Goal: Task Accomplishment & Management: Manage account settings

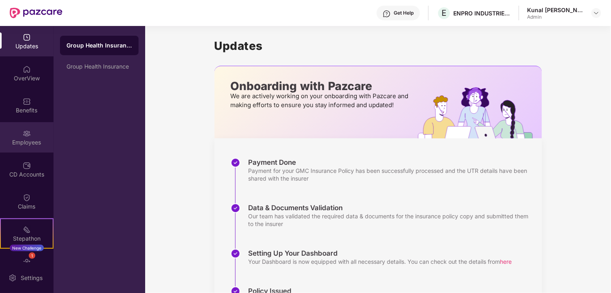
click at [27, 131] on img at bounding box center [27, 133] width 8 height 8
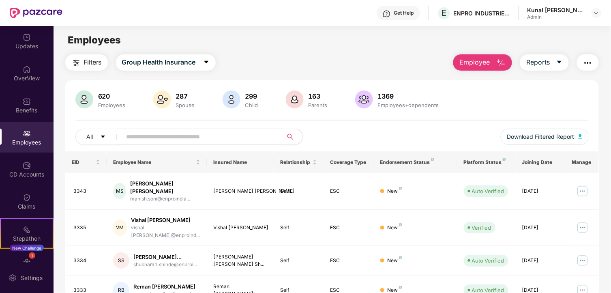
click at [140, 136] on input "text" at bounding box center [200, 137] width 146 height 12
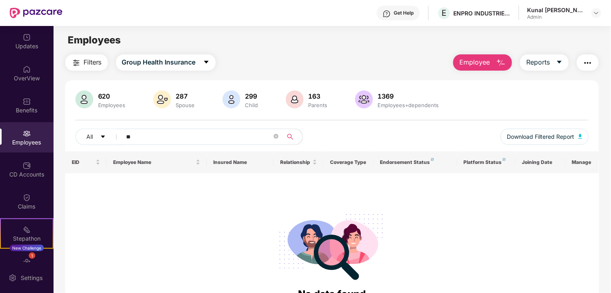
type input "*"
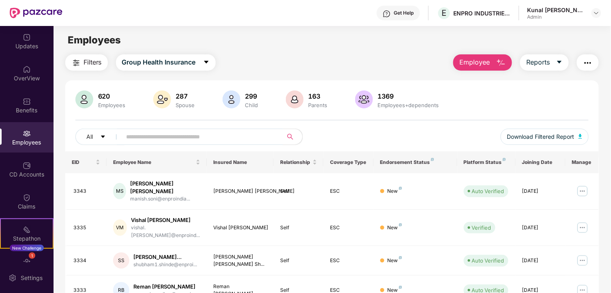
type input "*"
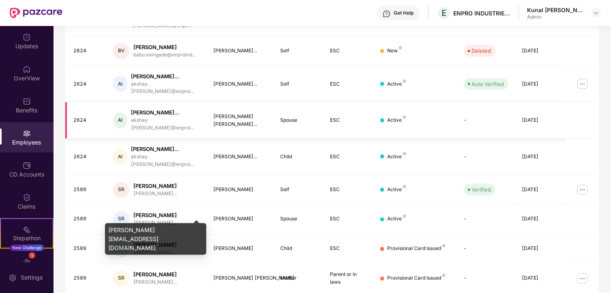
scroll to position [213, 0]
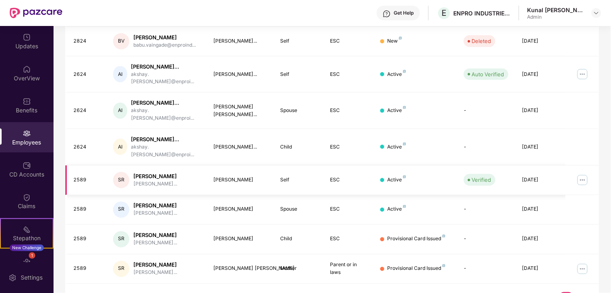
type input "*******"
click at [580, 174] on img at bounding box center [583, 180] width 13 height 13
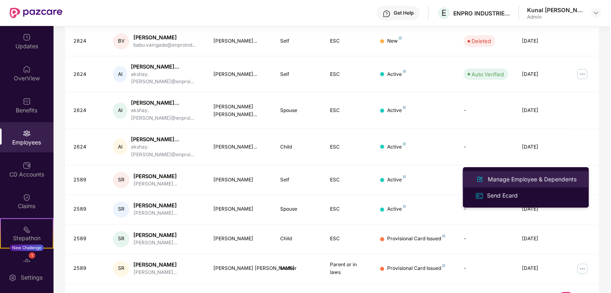
click at [533, 181] on div "Manage Employee & Dependents" at bounding box center [533, 179] width 92 height 9
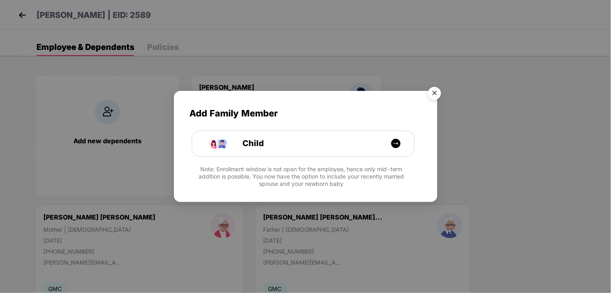
click at [433, 84] on img "Close" at bounding box center [435, 94] width 23 height 23
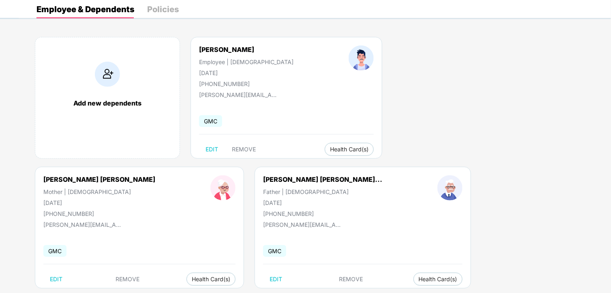
scroll to position [54, 0]
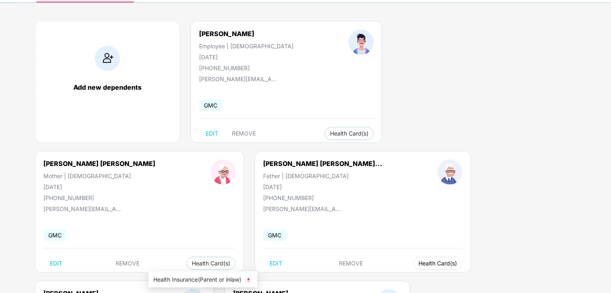
click at [419, 265] on span "Health Card(s)" at bounding box center [438, 263] width 39 height 4
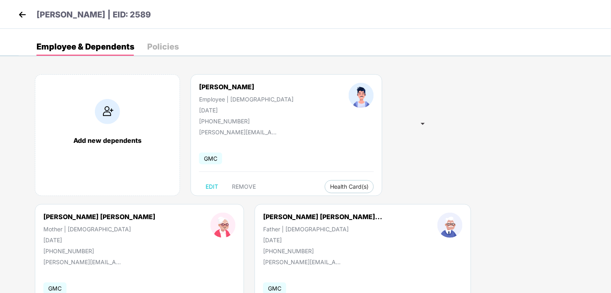
scroll to position [0, 0]
click at [26, 13] on img at bounding box center [22, 15] width 12 height 12
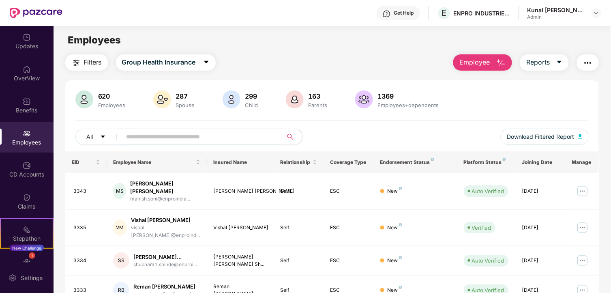
click at [475, 63] on span "Employee" at bounding box center [475, 62] width 30 height 10
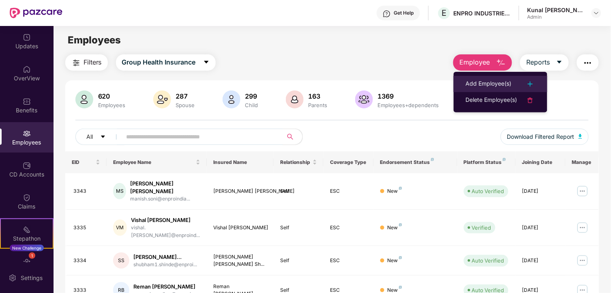
click at [477, 84] on div "Add Employee(s)" at bounding box center [489, 84] width 46 height 10
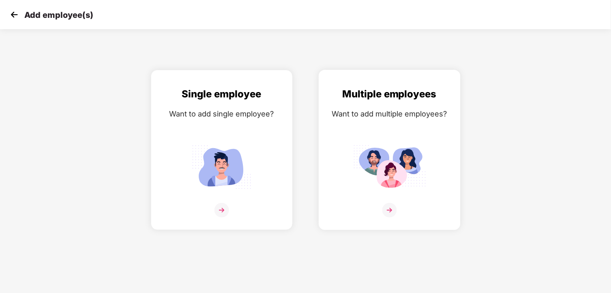
click at [387, 131] on div "Multiple employees Want to add multiple employees?" at bounding box center [389, 156] width 125 height 141
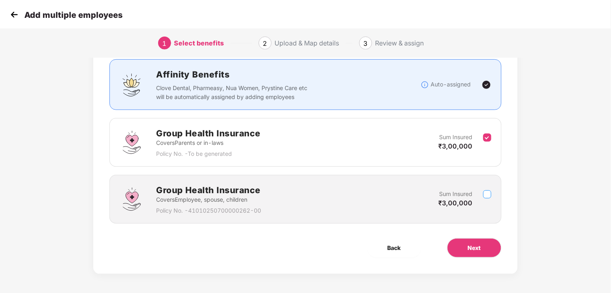
scroll to position [55, 0]
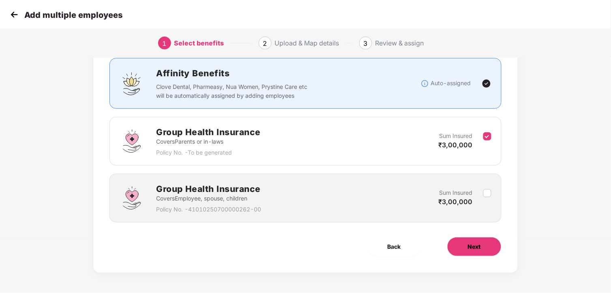
click at [471, 246] on span "Next" at bounding box center [474, 246] width 13 height 9
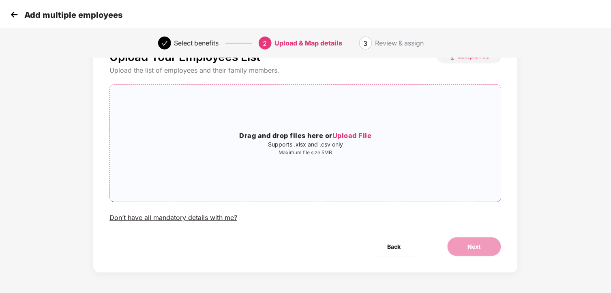
scroll to position [0, 0]
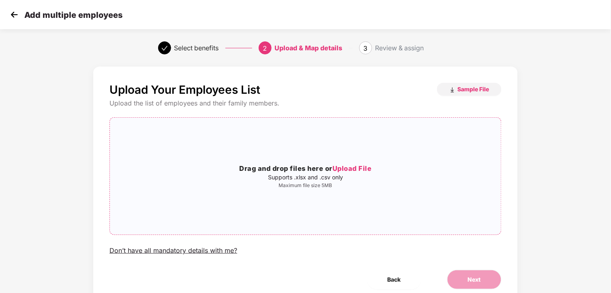
click at [331, 192] on div "Drag and drop files here or Upload File Supports .xlsx and .csv only Maximum fi…" at bounding box center [306, 176] width 392 height 104
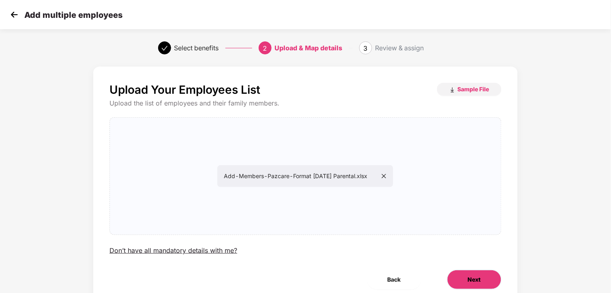
click at [476, 275] on span "Next" at bounding box center [474, 279] width 13 height 9
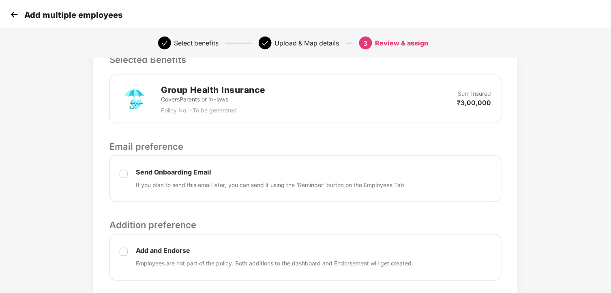
scroll to position [180, 0]
click at [123, 256] on label at bounding box center [124, 257] width 8 height 22
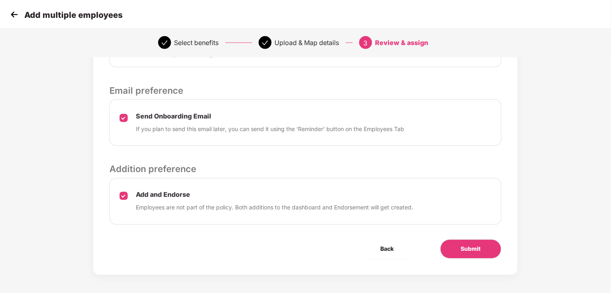
scroll to position [238, 0]
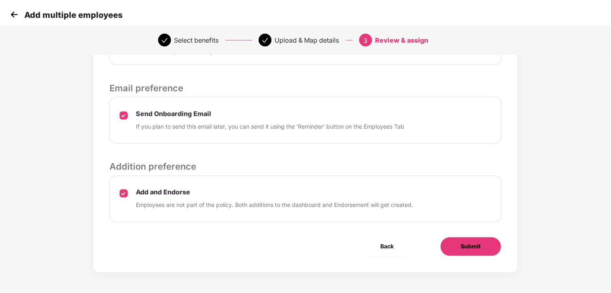
click at [477, 245] on span "Submit" at bounding box center [471, 246] width 20 height 9
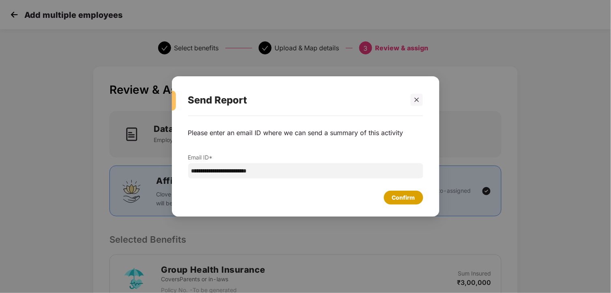
click at [395, 197] on div "Confirm" at bounding box center [403, 197] width 23 height 9
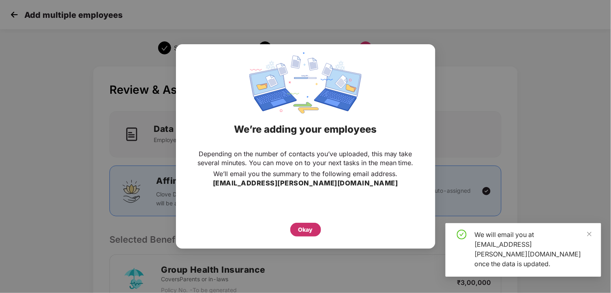
click at [305, 228] on div "Okay" at bounding box center [306, 229] width 15 height 9
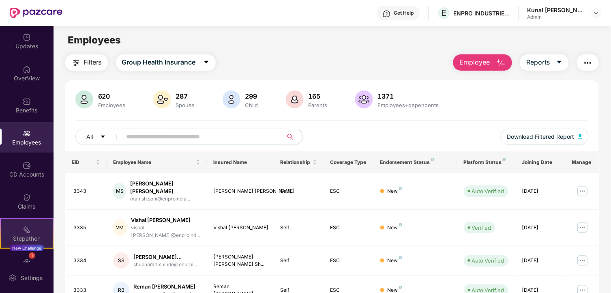
scroll to position [52, 0]
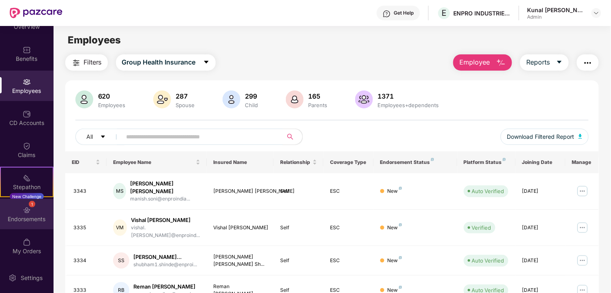
click at [26, 215] on div "Endorsements" at bounding box center [27, 219] width 54 height 8
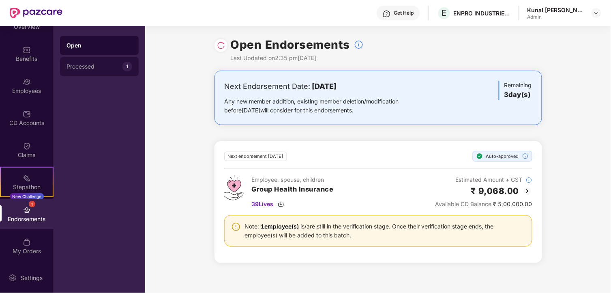
click at [109, 67] on div "Processed" at bounding box center [95, 66] width 56 height 6
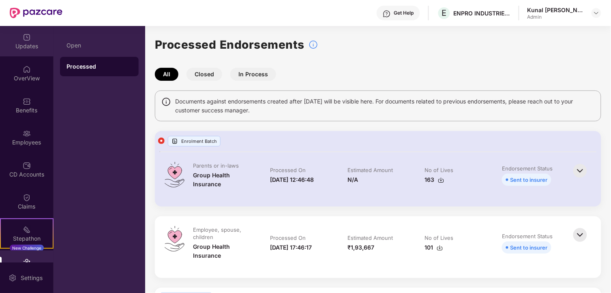
click at [31, 46] on div "Updates" at bounding box center [27, 46] width 54 height 8
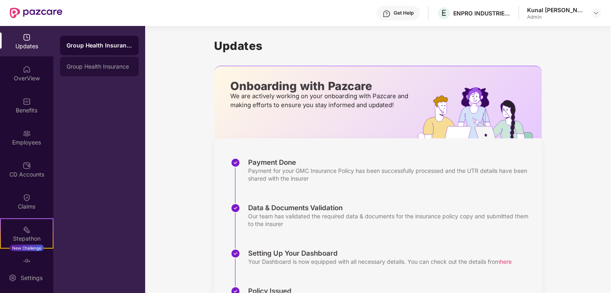
click at [114, 69] on div "Group Health Insurance" at bounding box center [100, 66] width 66 height 6
click at [99, 48] on div "Group Health Insurance" at bounding box center [100, 45] width 66 height 6
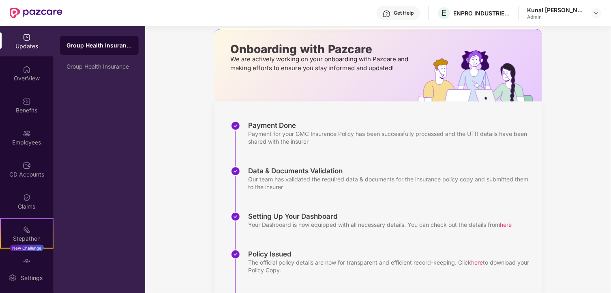
scroll to position [93, 0]
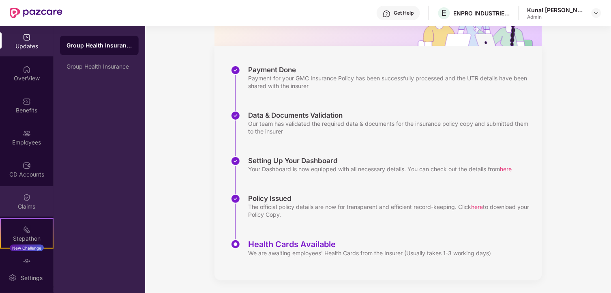
click at [30, 207] on div "Claims" at bounding box center [27, 206] width 54 height 8
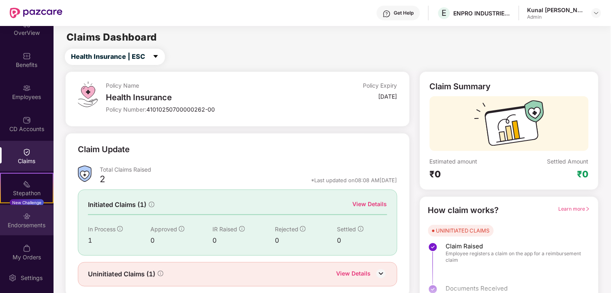
scroll to position [52, 0]
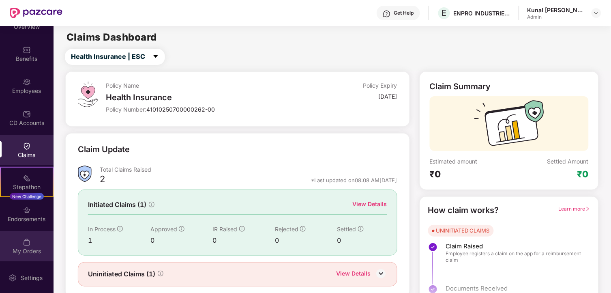
click at [29, 244] on img at bounding box center [27, 242] width 8 height 8
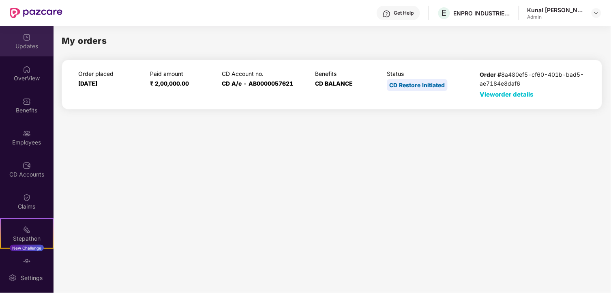
click at [29, 45] on div "Updates" at bounding box center [27, 46] width 54 height 8
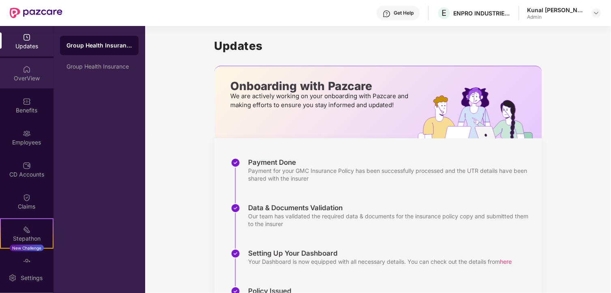
click at [24, 71] on img at bounding box center [27, 69] width 8 height 8
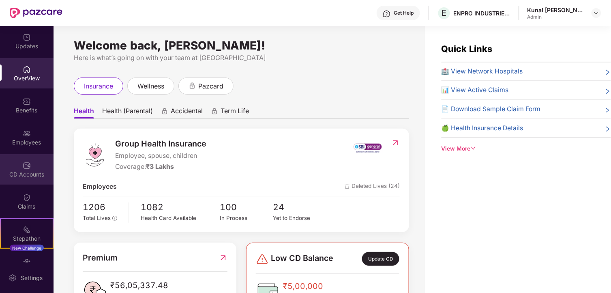
click at [21, 167] on div "CD Accounts" at bounding box center [27, 169] width 54 height 30
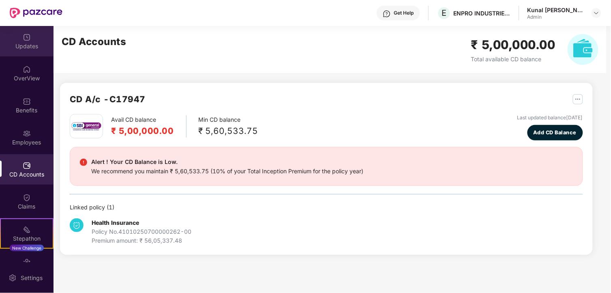
click at [21, 32] on div "Updates" at bounding box center [27, 41] width 54 height 30
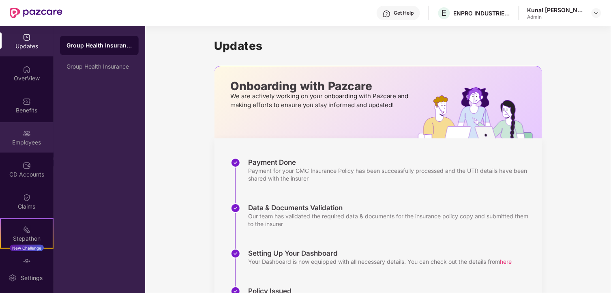
click at [22, 140] on div "Employees" at bounding box center [27, 142] width 54 height 8
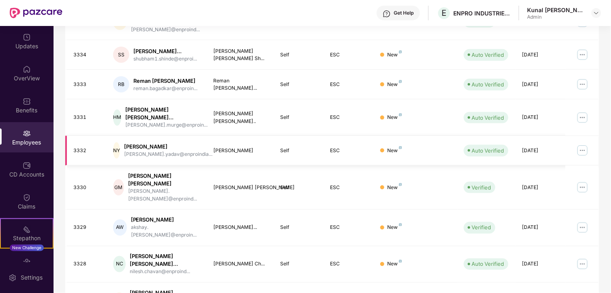
scroll to position [213, 0]
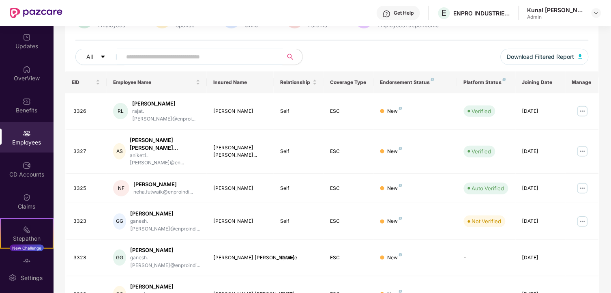
scroll to position [71, 0]
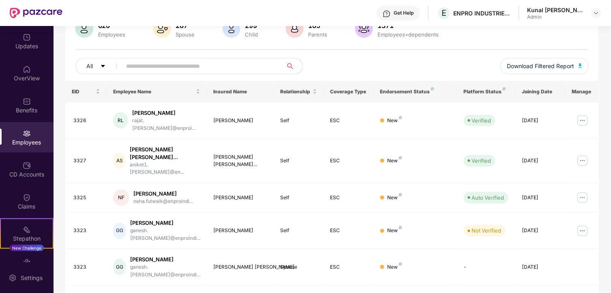
click at [204, 59] on span at bounding box center [200, 66] width 166 height 16
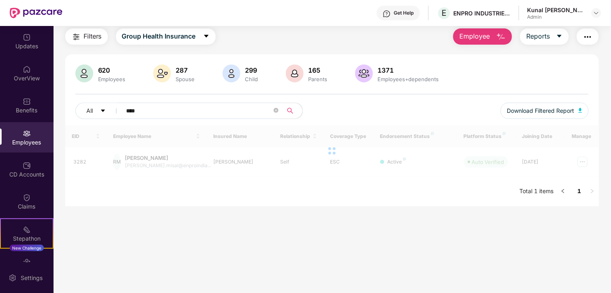
scroll to position [26, 0]
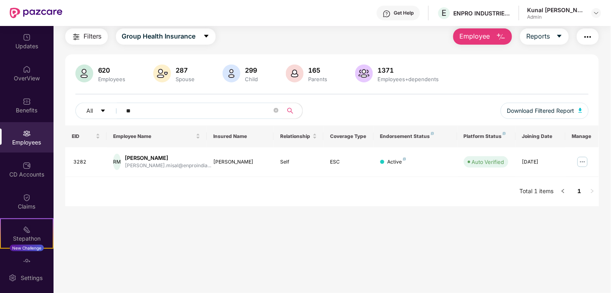
type input "*"
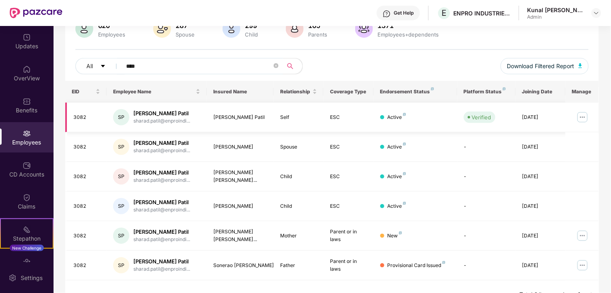
scroll to position [87, 0]
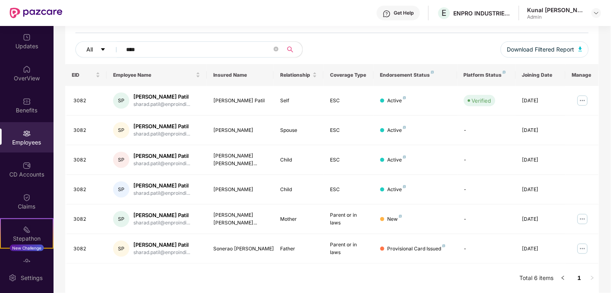
drag, startPoint x: 149, startPoint y: 45, endPoint x: 109, endPoint y: 46, distance: 40.6
click at [109, 46] on div "All ****" at bounding box center [203, 49] width 257 height 16
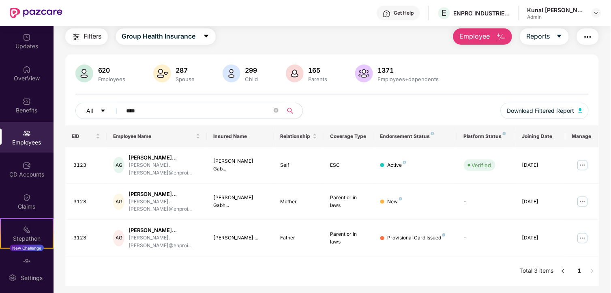
scroll to position [26, 0]
type input "****"
click at [582, 237] on img at bounding box center [583, 238] width 13 height 13
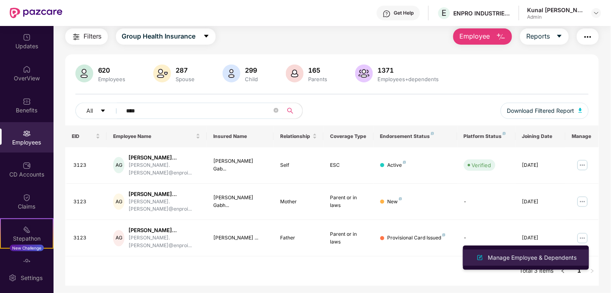
click at [517, 252] on li "Manage Employee & Dependents" at bounding box center [526, 258] width 126 height 16
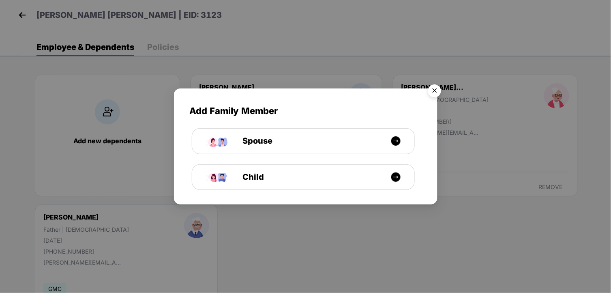
click at [432, 89] on img "Close" at bounding box center [435, 92] width 23 height 23
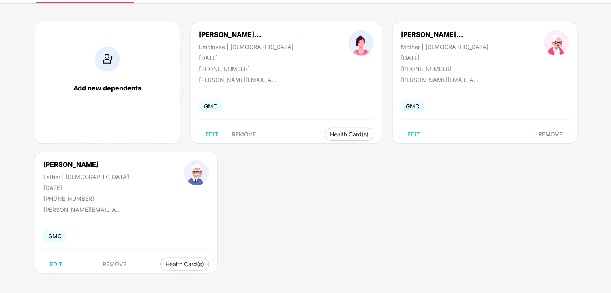
scroll to position [54, 0]
click at [112, 265] on span "REMOVE" at bounding box center [115, 263] width 24 height 6
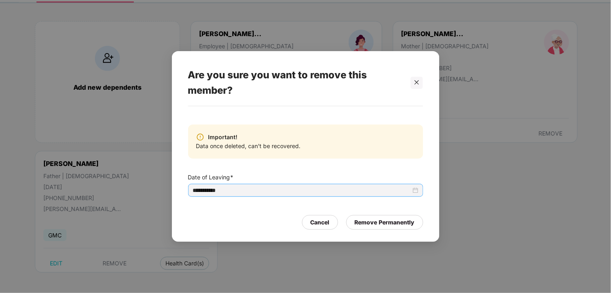
click at [417, 189] on div "**********" at bounding box center [306, 190] width 226 height 9
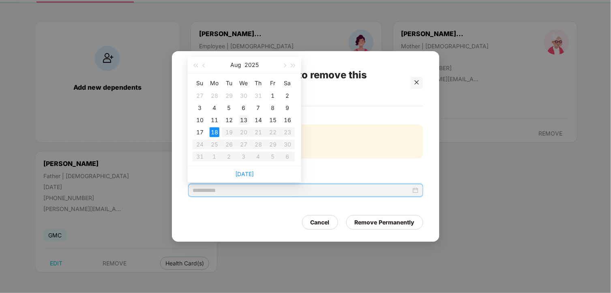
type input "**********"
click at [241, 118] on div "13" at bounding box center [244, 120] width 10 height 10
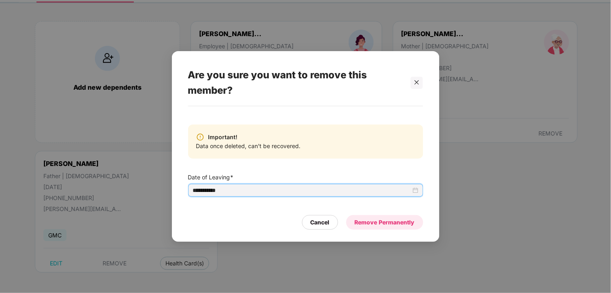
click at [378, 220] on div "Remove Permanently" at bounding box center [385, 222] width 60 height 9
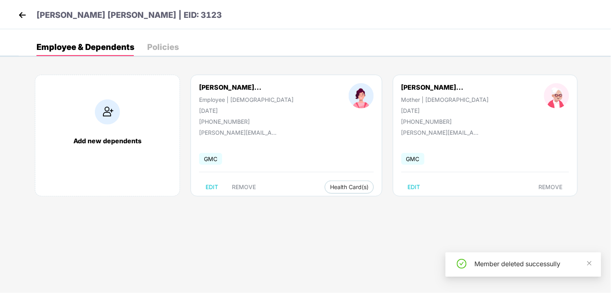
scroll to position [0, 0]
click at [20, 14] on img at bounding box center [22, 15] width 12 height 12
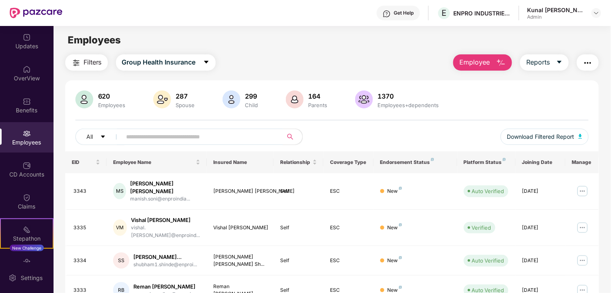
click at [180, 134] on input "text" at bounding box center [200, 137] width 146 height 12
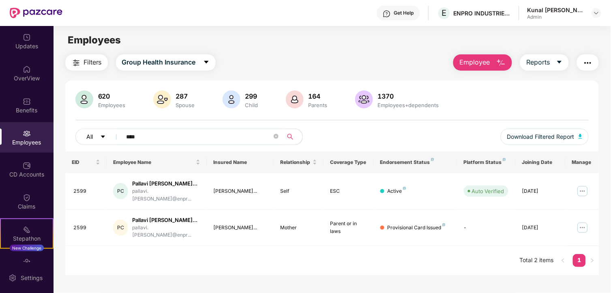
drag, startPoint x: 180, startPoint y: 134, endPoint x: 100, endPoint y: 135, distance: 79.5
click at [100, 135] on div "All ****" at bounding box center [203, 137] width 257 height 16
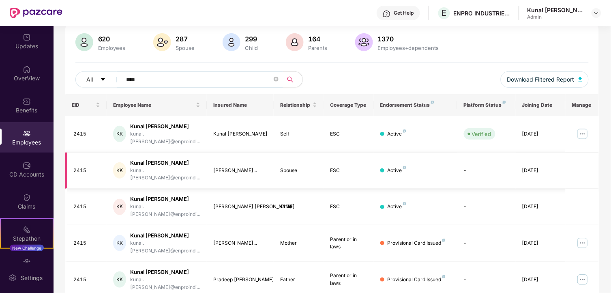
scroll to position [58, 0]
type input "****"
click at [580, 236] on img at bounding box center [583, 242] width 13 height 13
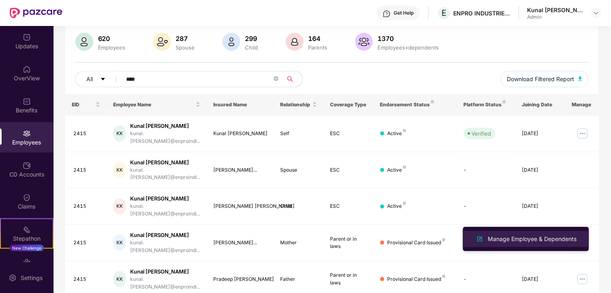
click at [507, 237] on div "Manage Employee & Dependents" at bounding box center [533, 239] width 92 height 9
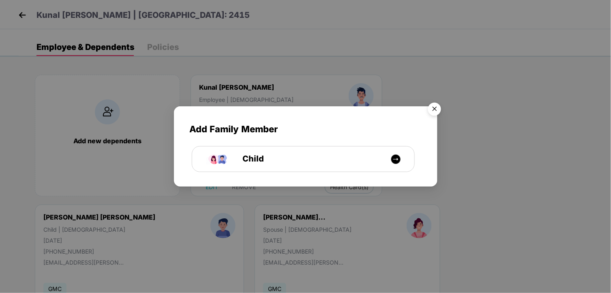
click at [437, 106] on img "Close" at bounding box center [435, 110] width 23 height 23
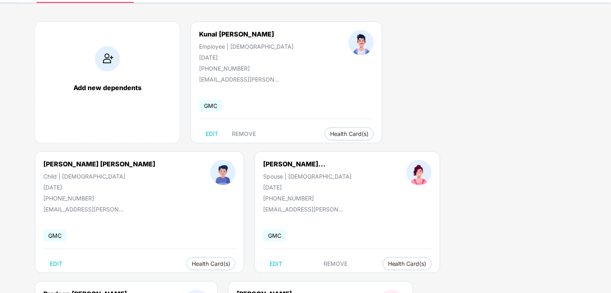
scroll to position [54, 0]
click at [545, 280] on span "Health Insurance(Parent or inlaw)" at bounding box center [511, 279] width 99 height 9
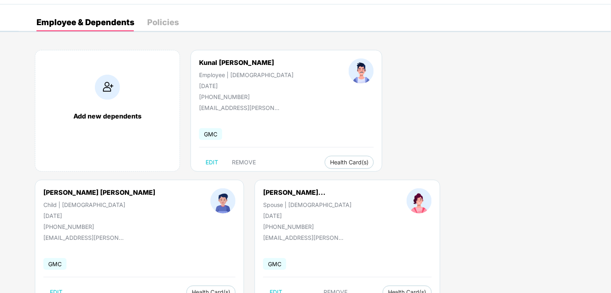
scroll to position [0, 0]
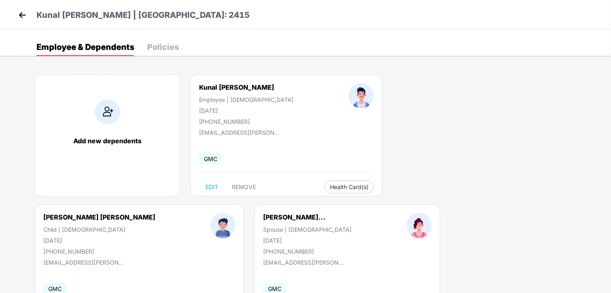
click at [25, 15] on img at bounding box center [22, 15] width 12 height 12
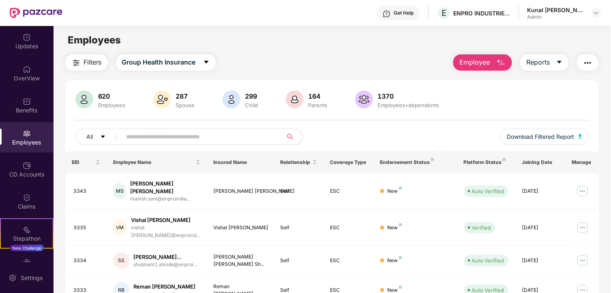
click at [137, 132] on input "text" at bounding box center [200, 137] width 146 height 12
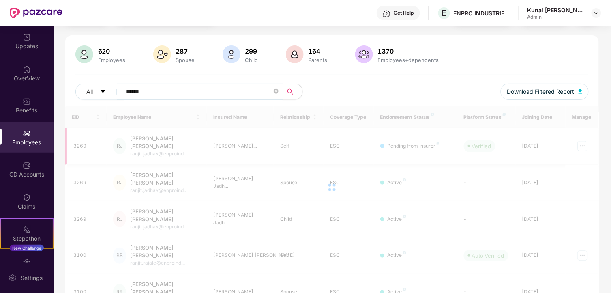
scroll to position [26, 0]
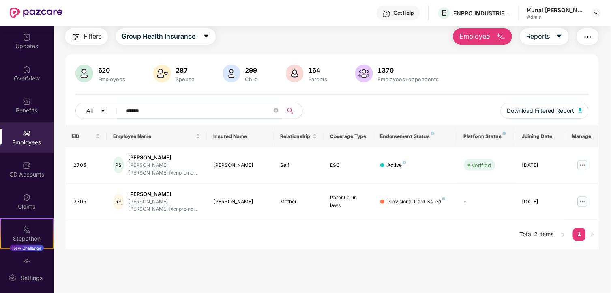
type input "******"
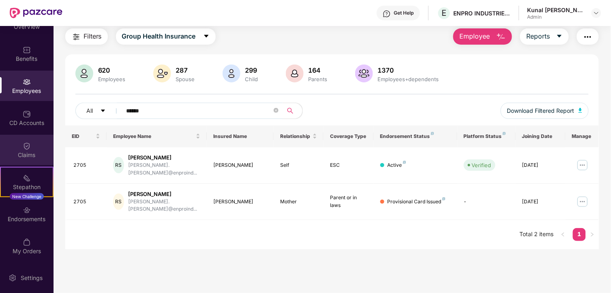
scroll to position [0, 0]
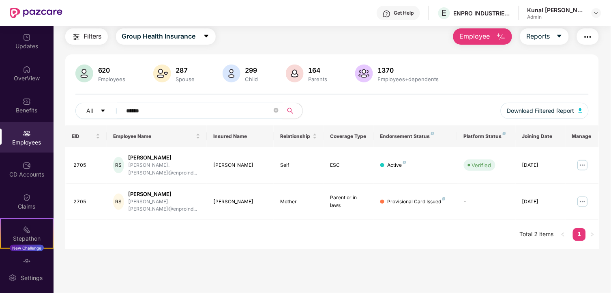
click at [19, 129] on div "Employees" at bounding box center [27, 137] width 54 height 30
drag, startPoint x: 149, startPoint y: 110, endPoint x: 114, endPoint y: 107, distance: 35.4
click at [114, 107] on div "All ******" at bounding box center [203, 111] width 257 height 16
click at [32, 172] on div "CD Accounts" at bounding box center [27, 174] width 54 height 8
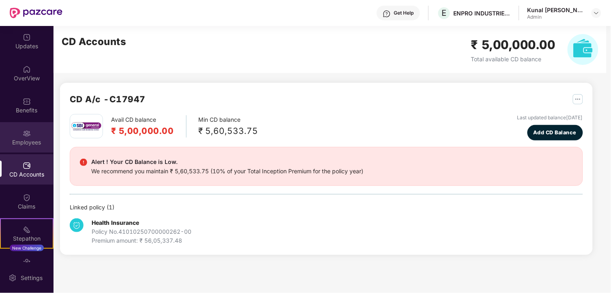
click at [21, 141] on div "Employees" at bounding box center [27, 142] width 54 height 8
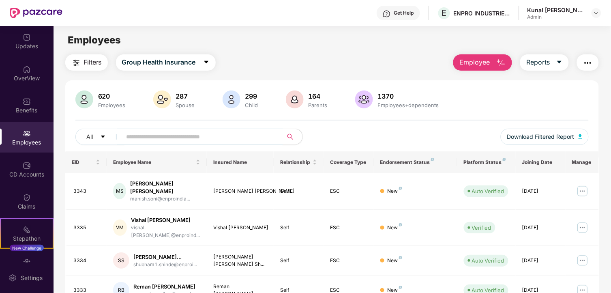
click at [197, 137] on input "text" at bounding box center [200, 137] width 146 height 12
click at [200, 136] on input "text" at bounding box center [200, 137] width 146 height 12
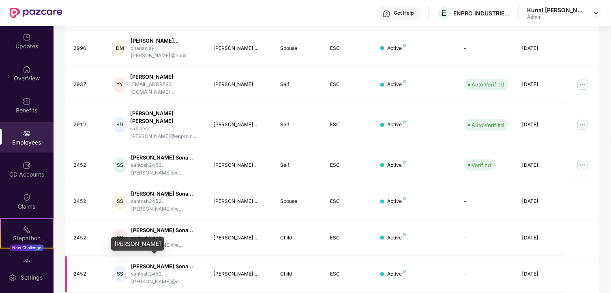
scroll to position [180, 0]
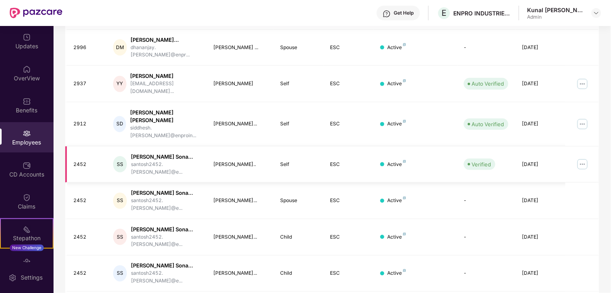
type input "*******"
click at [582, 158] on img at bounding box center [583, 164] width 13 height 13
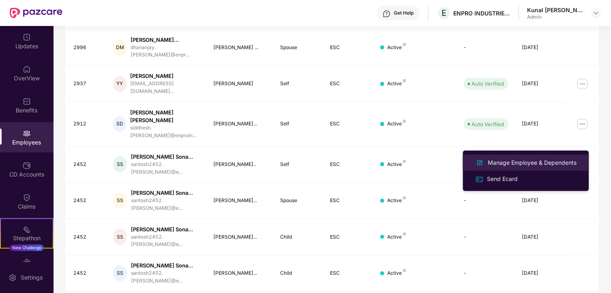
click at [540, 157] on li "Manage Employee & Dependents" at bounding box center [526, 163] width 126 height 16
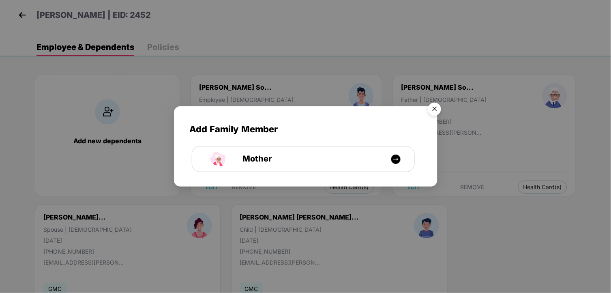
click at [437, 105] on img "Close" at bounding box center [435, 110] width 23 height 23
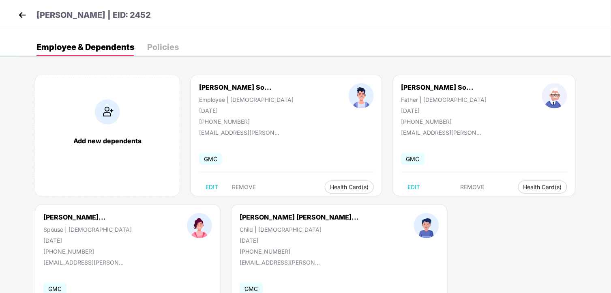
click at [23, 15] on img at bounding box center [22, 15] width 12 height 12
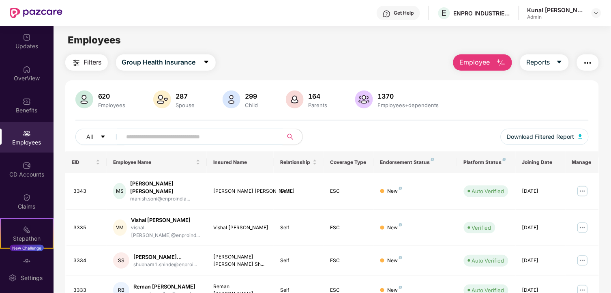
click at [185, 139] on input "text" at bounding box center [200, 137] width 146 height 12
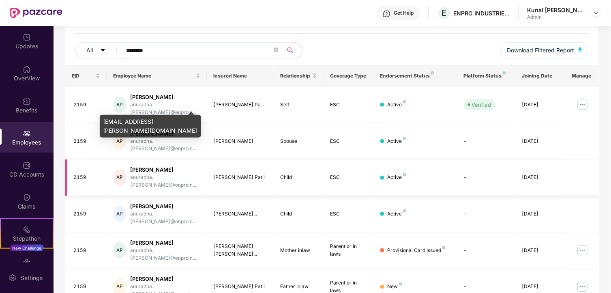
scroll to position [87, 0]
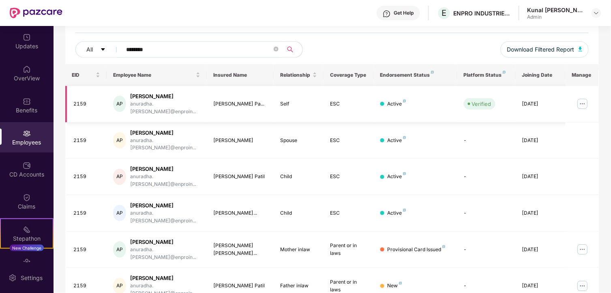
type input "********"
click at [581, 100] on img at bounding box center [583, 103] width 13 height 13
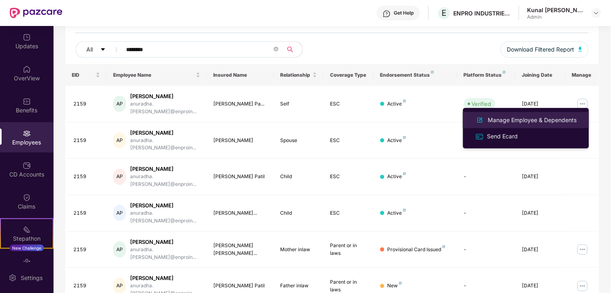
click at [521, 122] on div "Manage Employee & Dependents" at bounding box center [533, 120] width 92 height 9
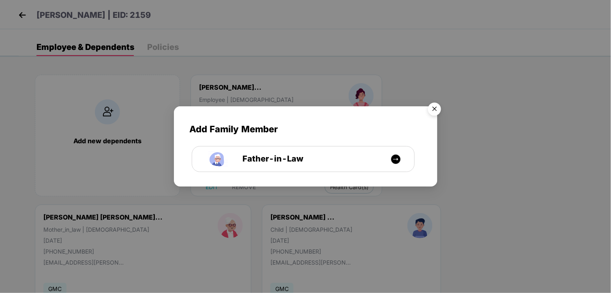
click at [436, 103] on img "Close" at bounding box center [435, 110] width 23 height 23
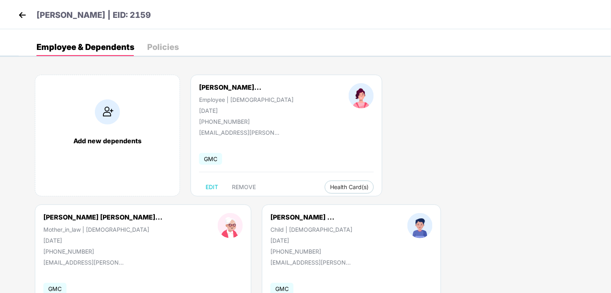
click at [26, 13] on img at bounding box center [22, 15] width 12 height 12
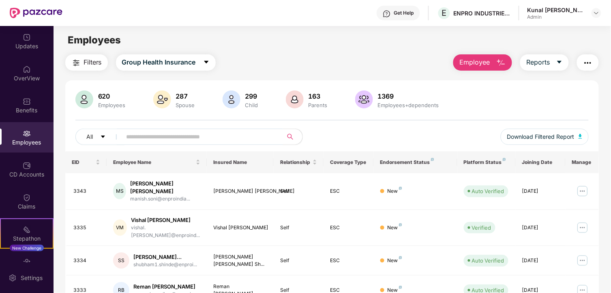
click at [206, 133] on input "text" at bounding box center [200, 137] width 146 height 12
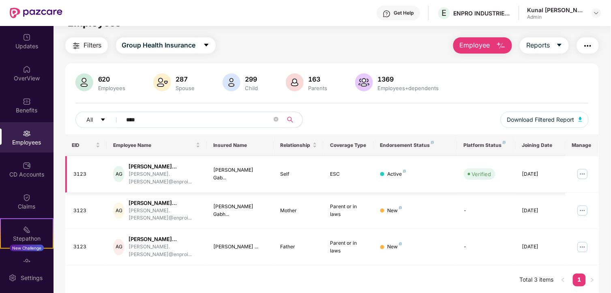
scroll to position [26, 0]
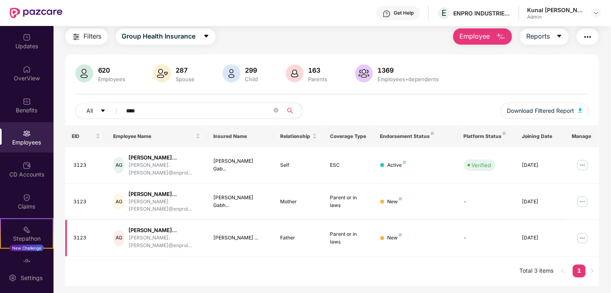
type input "****"
click at [583, 240] on img at bounding box center [583, 238] width 13 height 13
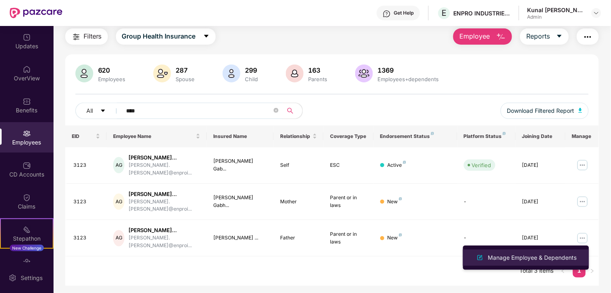
click at [537, 251] on li "Manage Employee & Dependents" at bounding box center [526, 258] width 126 height 16
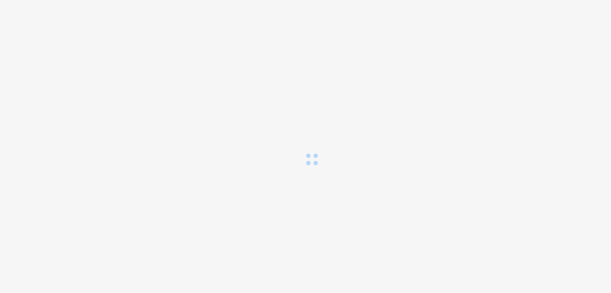
click at [424, 237] on body at bounding box center [305, 146] width 611 height 293
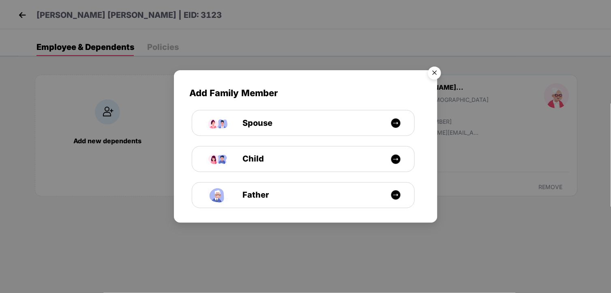
click at [434, 69] on img "Close" at bounding box center [435, 74] width 23 height 23
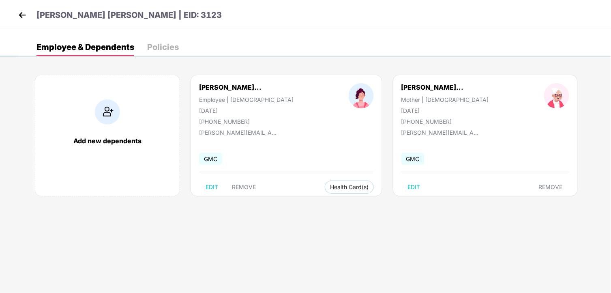
click at [21, 11] on img at bounding box center [22, 15] width 12 height 12
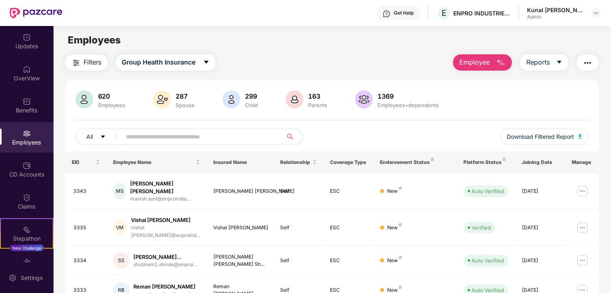
click at [155, 136] on input "text" at bounding box center [200, 137] width 146 height 12
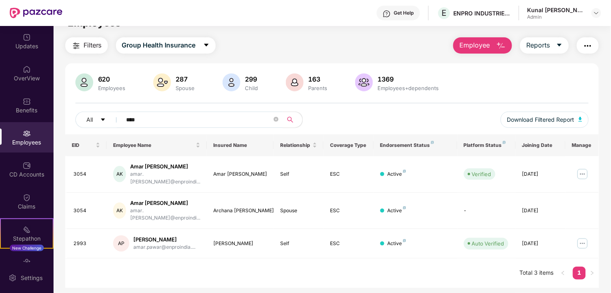
scroll to position [26, 0]
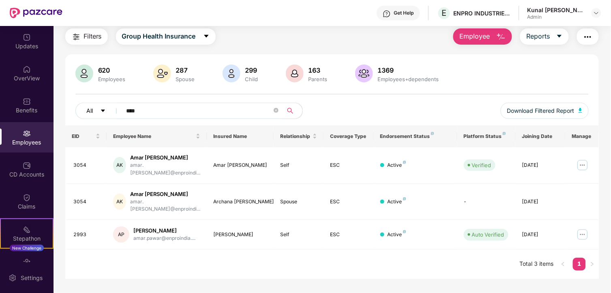
drag, startPoint x: 149, startPoint y: 110, endPoint x: 102, endPoint y: 105, distance: 46.9
click at [102, 105] on div "All ****" at bounding box center [203, 111] width 257 height 16
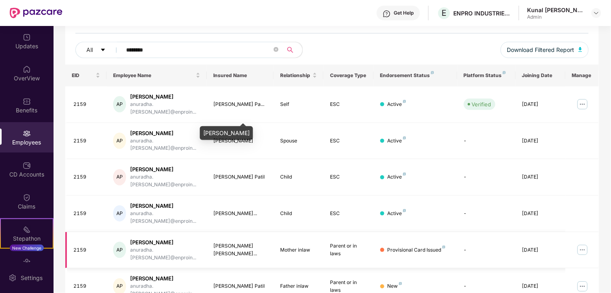
scroll to position [87, 0]
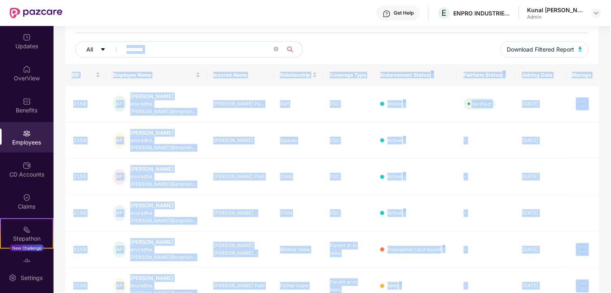
drag, startPoint x: 123, startPoint y: 46, endPoint x: 84, endPoint y: 45, distance: 39.4
click at [84, 45] on body "Get Help E ENPRO INDUSTRIES PVT LTD Kunal [PERSON_NAME] Admin Updates OverView …" at bounding box center [305, 146] width 611 height 293
drag, startPoint x: 84, startPoint y: 45, endPoint x: 168, endPoint y: 53, distance: 85.1
click at [168, 53] on input "********" at bounding box center [200, 49] width 146 height 12
click at [173, 49] on input "********" at bounding box center [200, 49] width 146 height 12
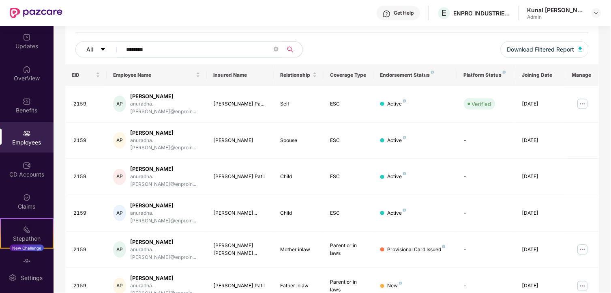
drag, startPoint x: 160, startPoint y: 47, endPoint x: 110, endPoint y: 47, distance: 49.5
click at [110, 47] on div "All ********" at bounding box center [203, 49] width 257 height 16
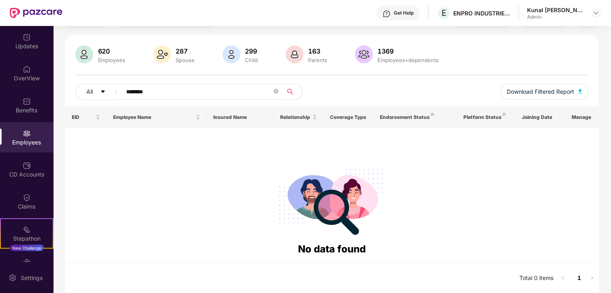
scroll to position [45, 0]
click at [137, 49] on div "620 Employees 287 Spouse 299 Child 163 Parents 1369 Employees+dependents" at bounding box center [332, 54] width 514 height 19
click at [137, 92] on div "Click to sort ascending" at bounding box center [156, 99] width 67 height 14
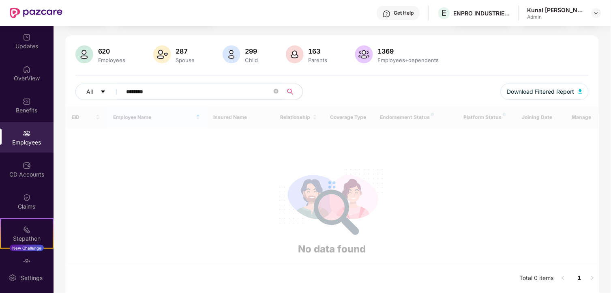
click at [136, 90] on input "********" at bounding box center [200, 92] width 146 height 12
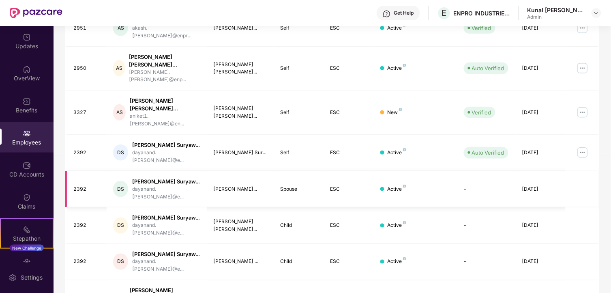
scroll to position [187, 0]
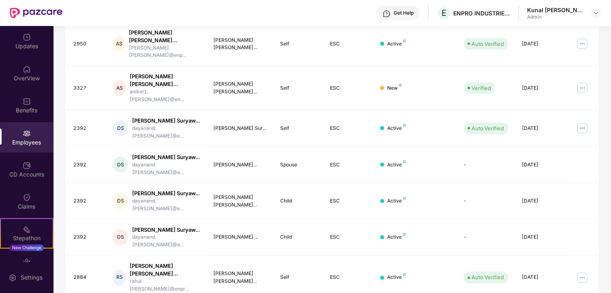
type input "******"
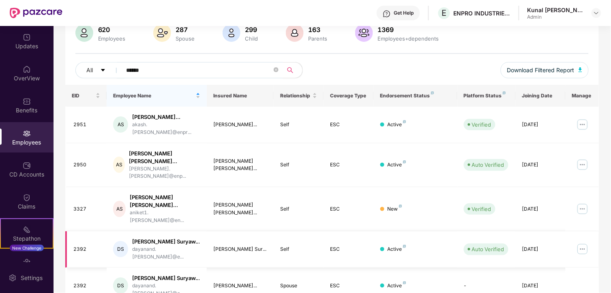
scroll to position [0, 0]
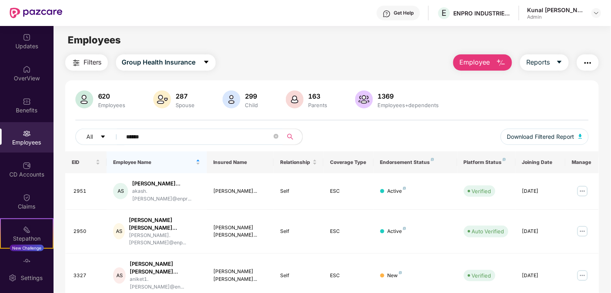
drag, startPoint x: 177, startPoint y: 135, endPoint x: 49, endPoint y: 142, distance: 127.6
click at [49, 142] on div "Updates OverView Benefits Employees CD Accounts Claims Stepathon New Challenge …" at bounding box center [305, 159] width 611 height 267
